Goal: Transaction & Acquisition: Purchase product/service

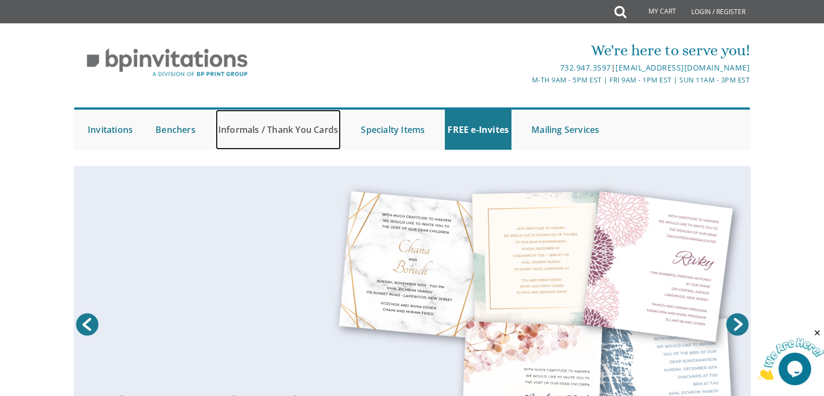
click at [264, 129] on link "Informals / Thank You Cards" at bounding box center [278, 129] width 125 height 40
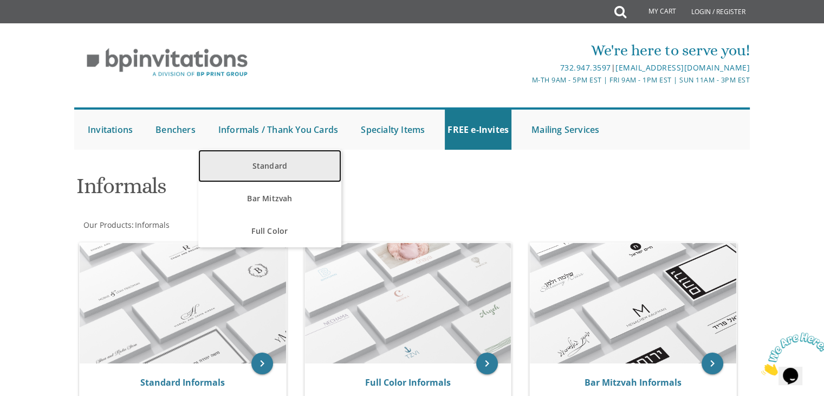
click at [277, 165] on link "Standard" at bounding box center [269, 166] width 143 height 33
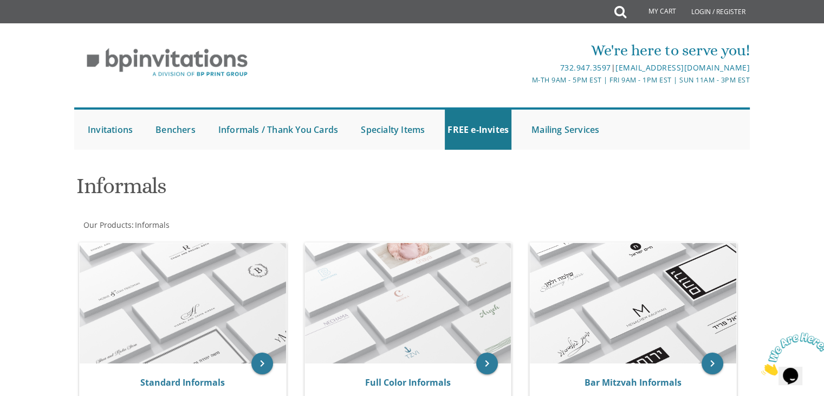
scroll to position [198, 0]
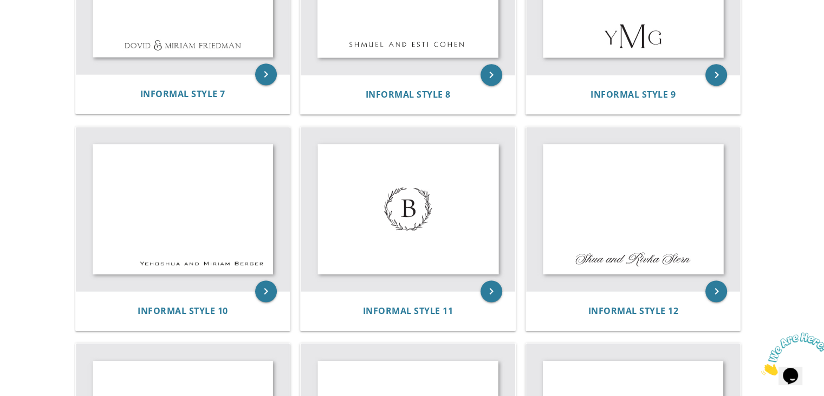
scroll to position [596, 0]
